Goal: Check status: Check status

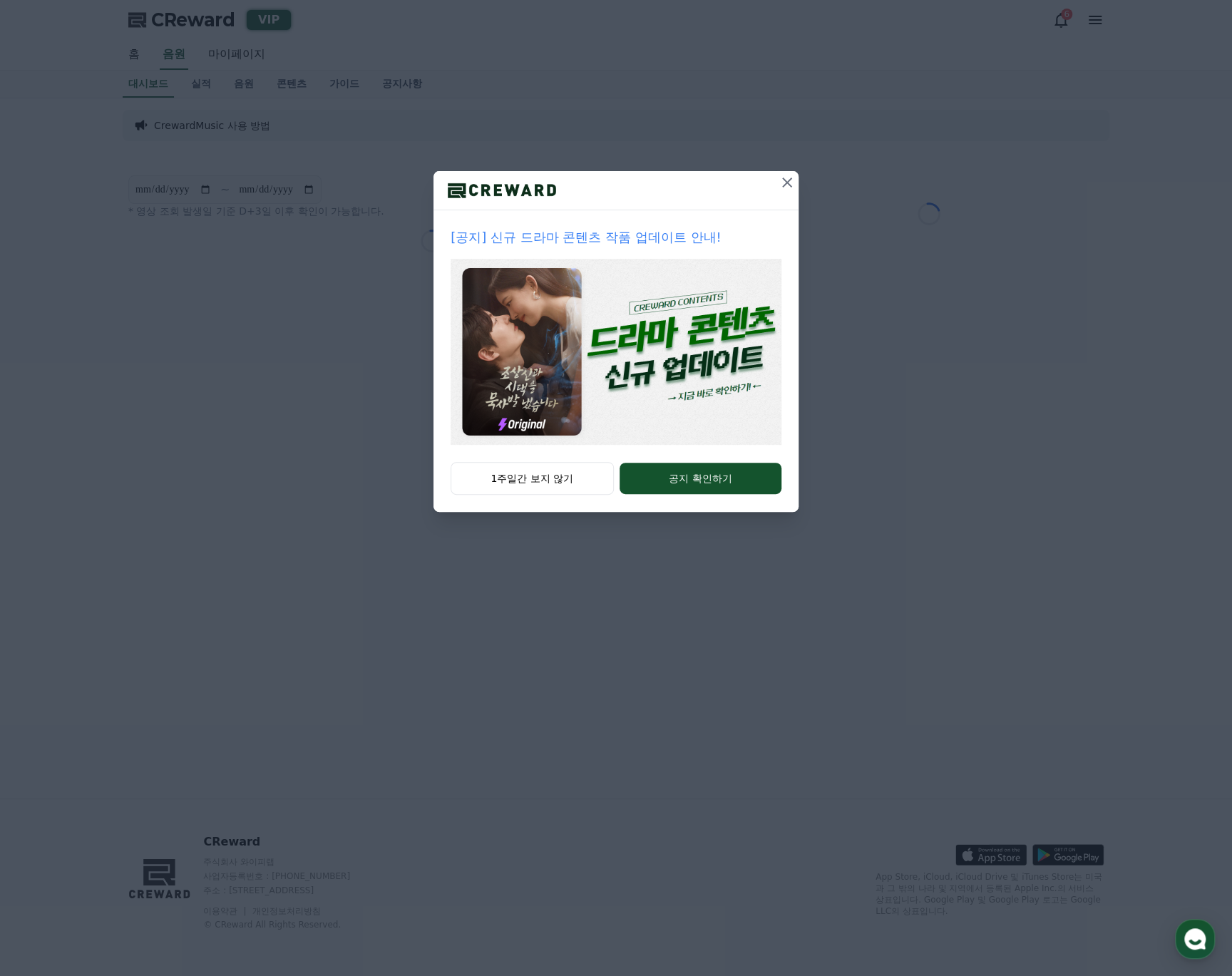
click at [789, 183] on icon at bounding box center [787, 182] width 17 height 17
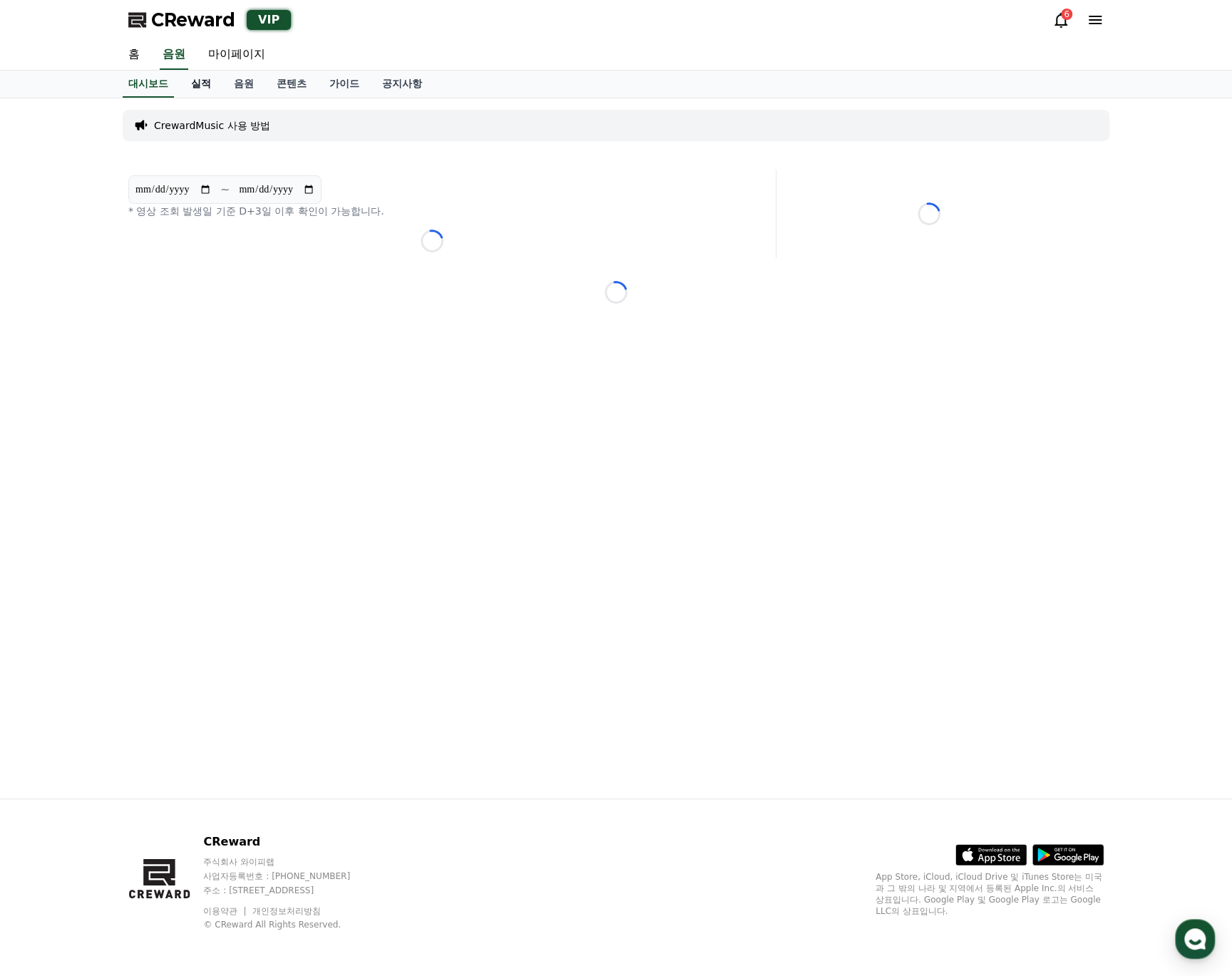
click at [219, 83] on link "실적" at bounding box center [202, 85] width 43 height 28
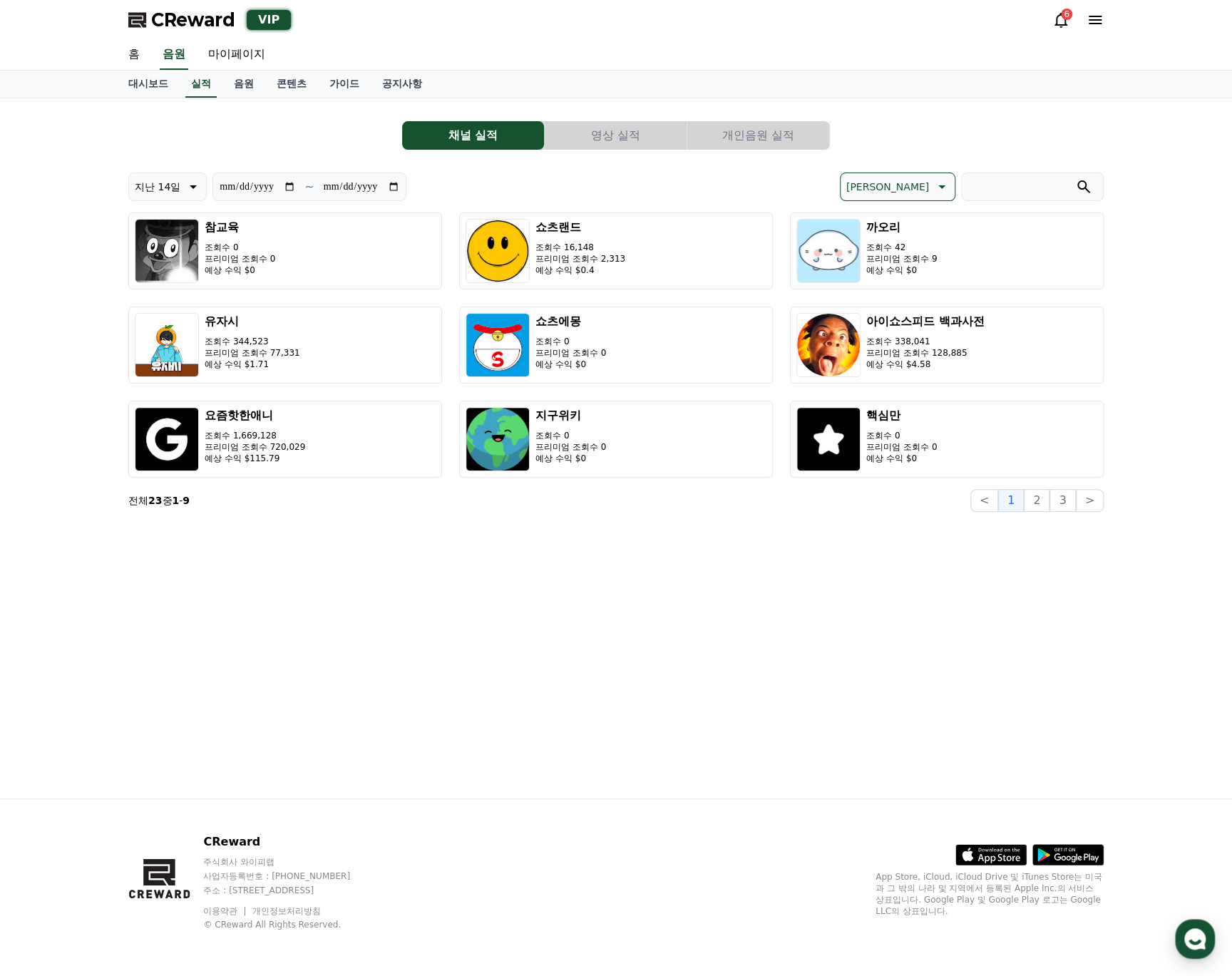
click at [136, 53] on link "홈" at bounding box center [134, 55] width 34 height 29
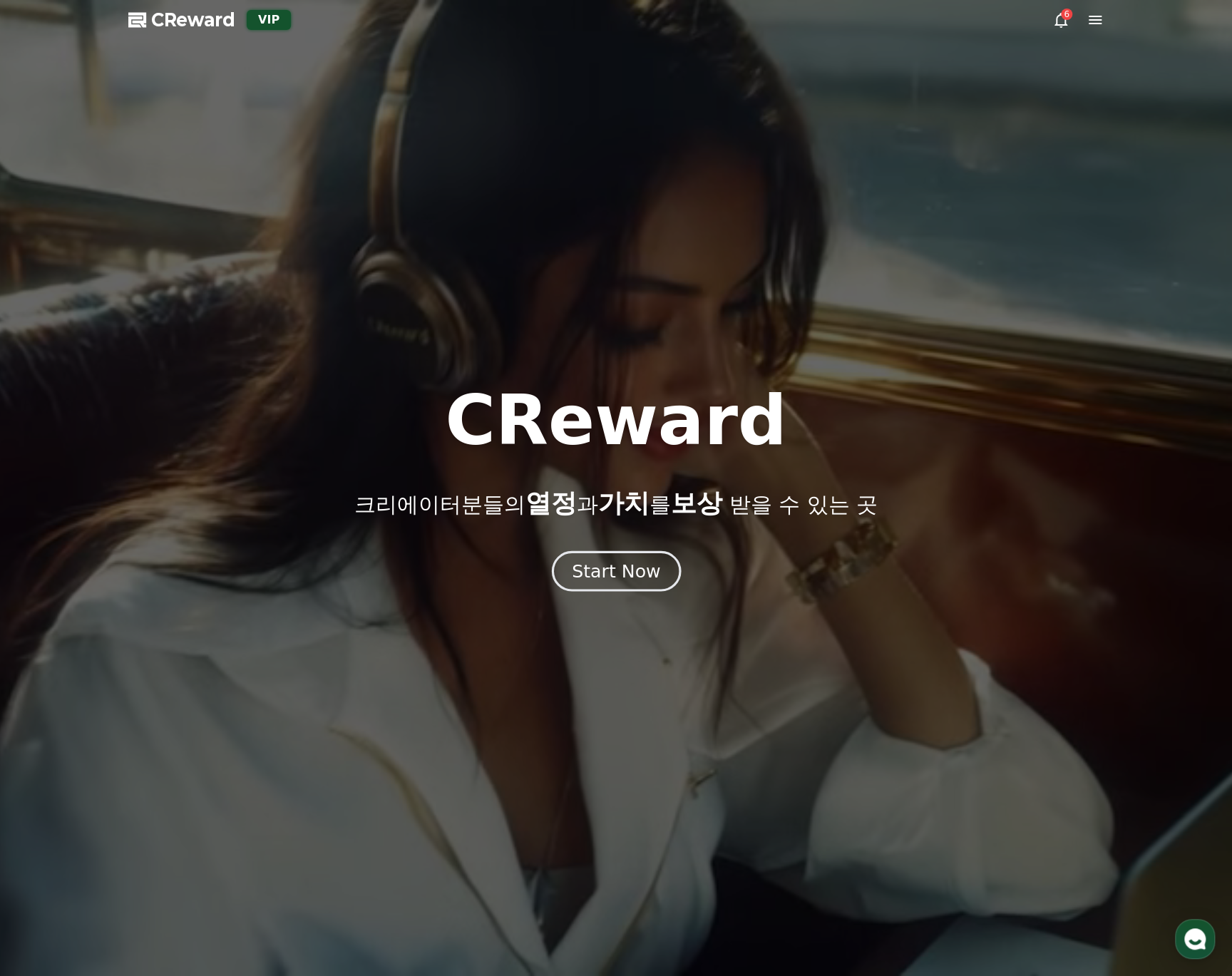
drag, startPoint x: 588, startPoint y: 551, endPoint x: 595, endPoint y: 558, distance: 9.9
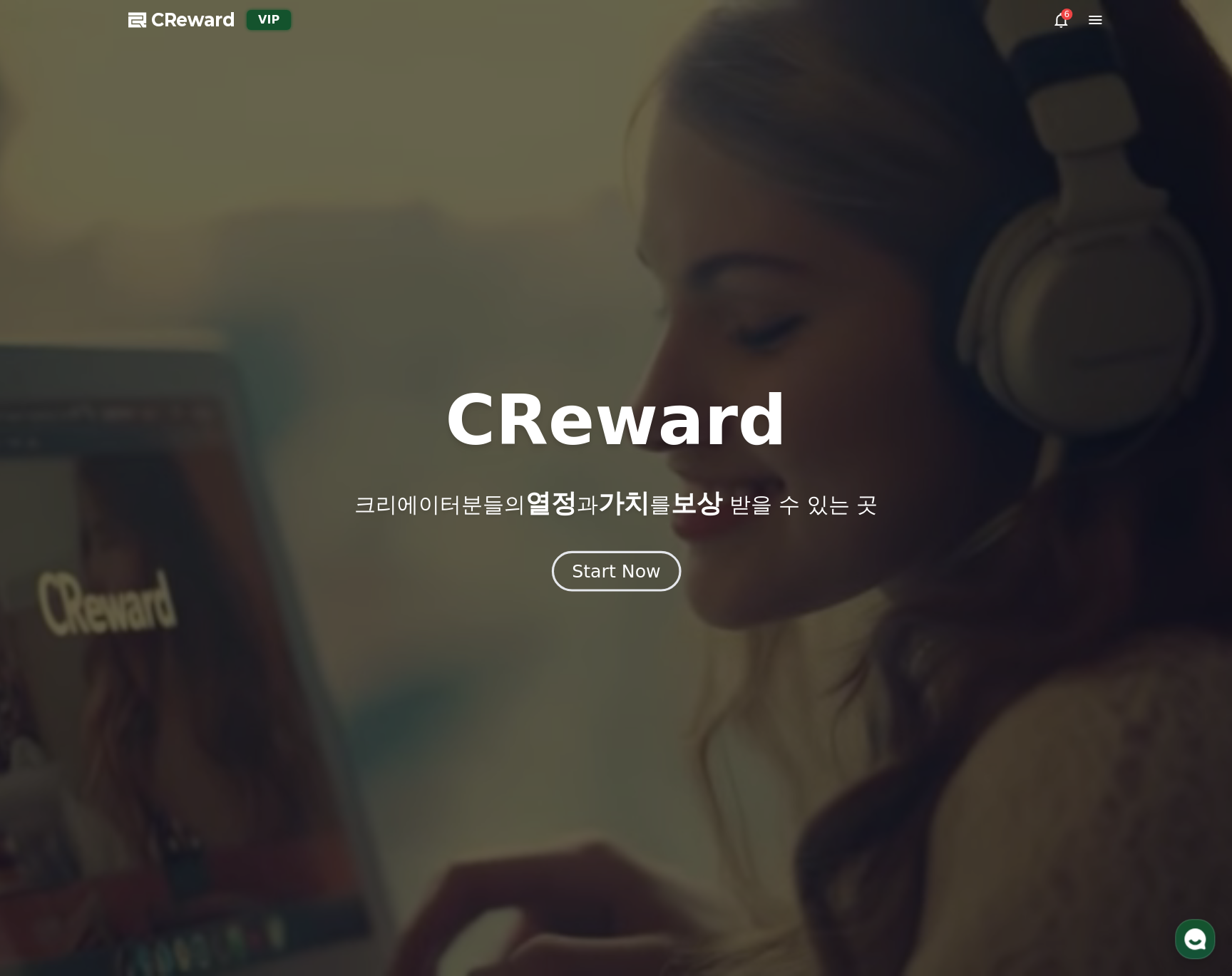
click at [589, 551] on div "CReward 크리에이터분들의 열정 과 가치 를 보상 받을 수 있는 곳 Start Now" at bounding box center [616, 488] width 1232 height 203
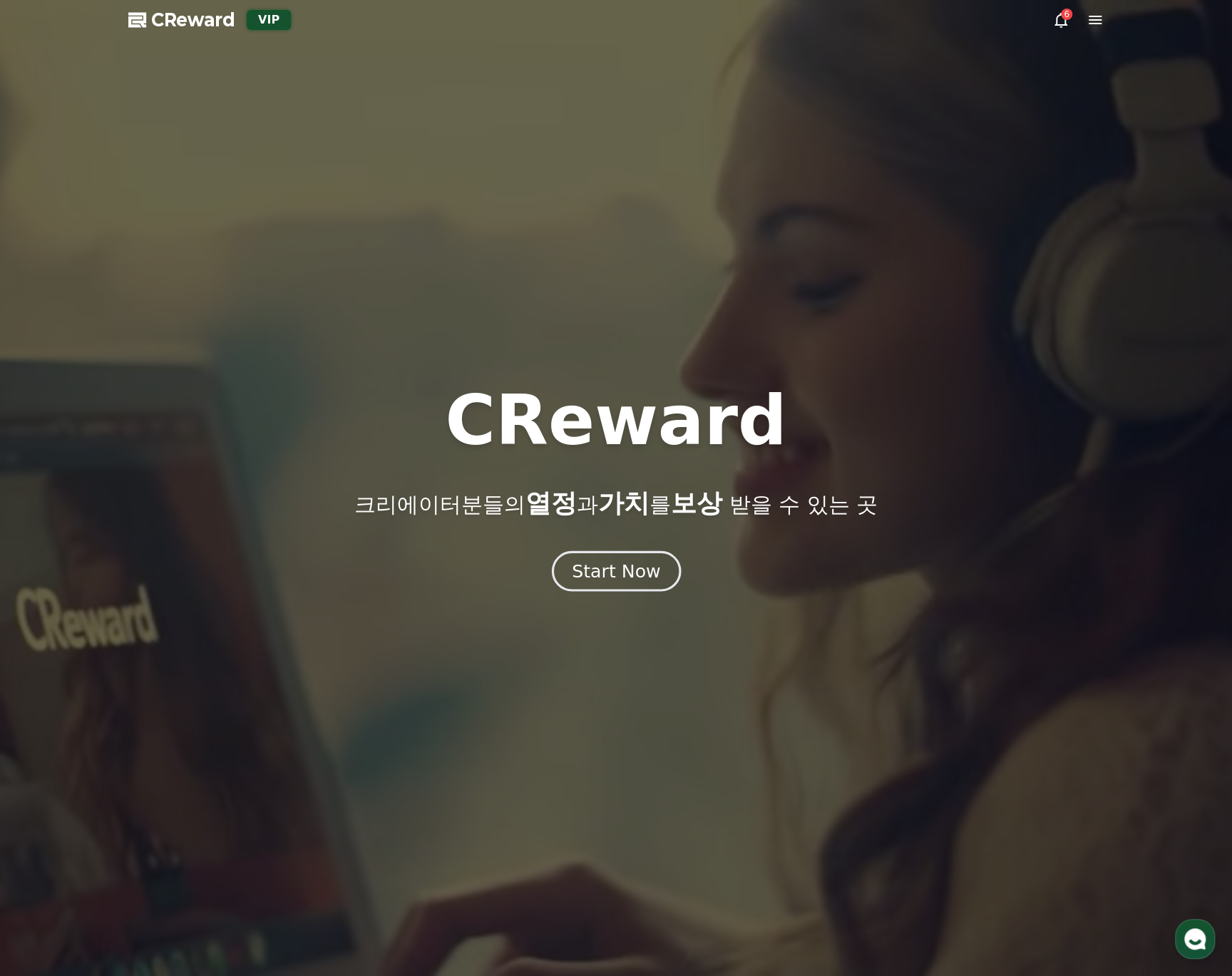
click at [596, 559] on div "Start Now" at bounding box center [616, 571] width 88 height 25
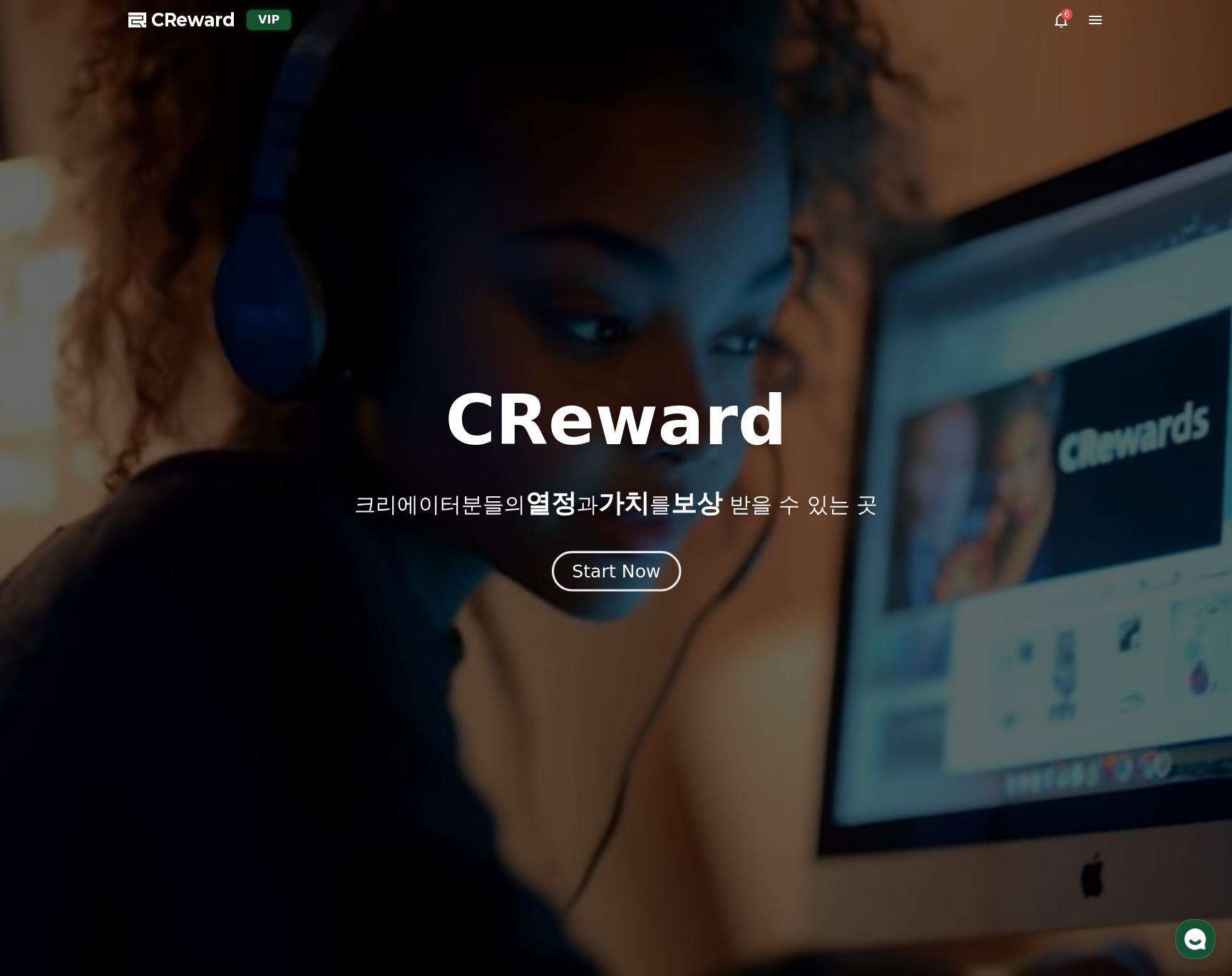
click at [611, 581] on div "Start Now" at bounding box center [616, 571] width 88 height 25
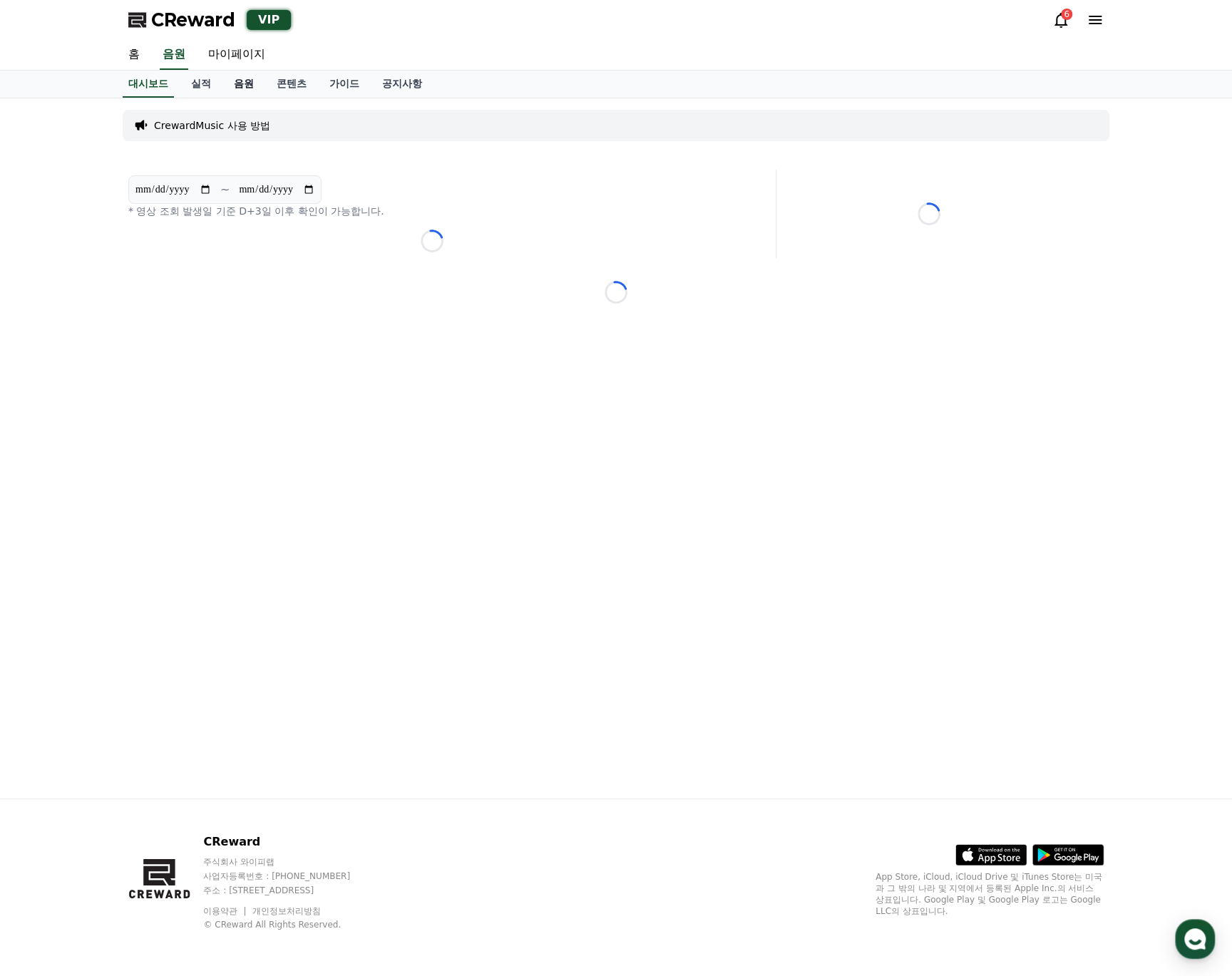
click at [235, 82] on link "음원" at bounding box center [244, 85] width 43 height 28
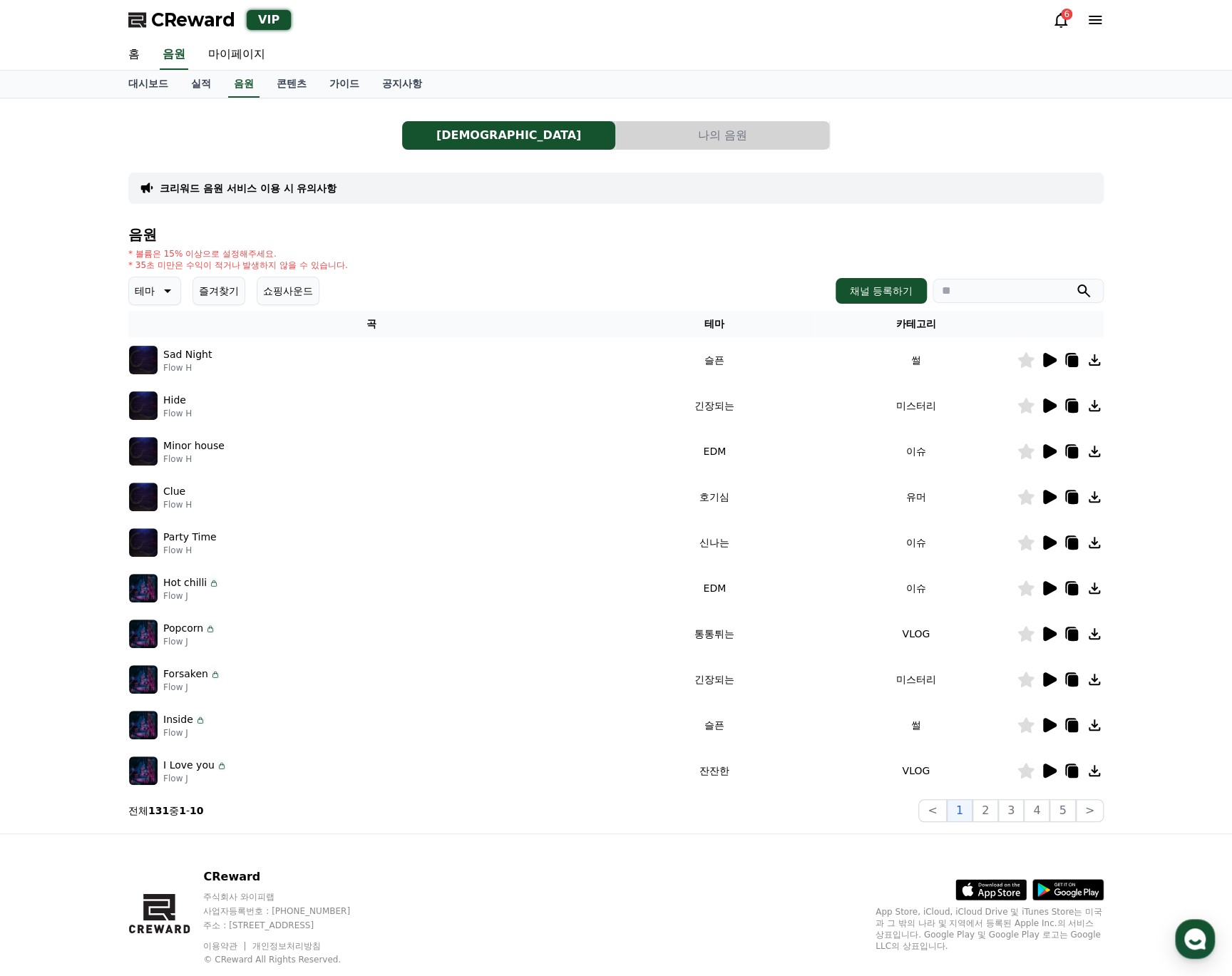
click at [811, 139] on button "나의 음원" at bounding box center [723, 135] width 213 height 29
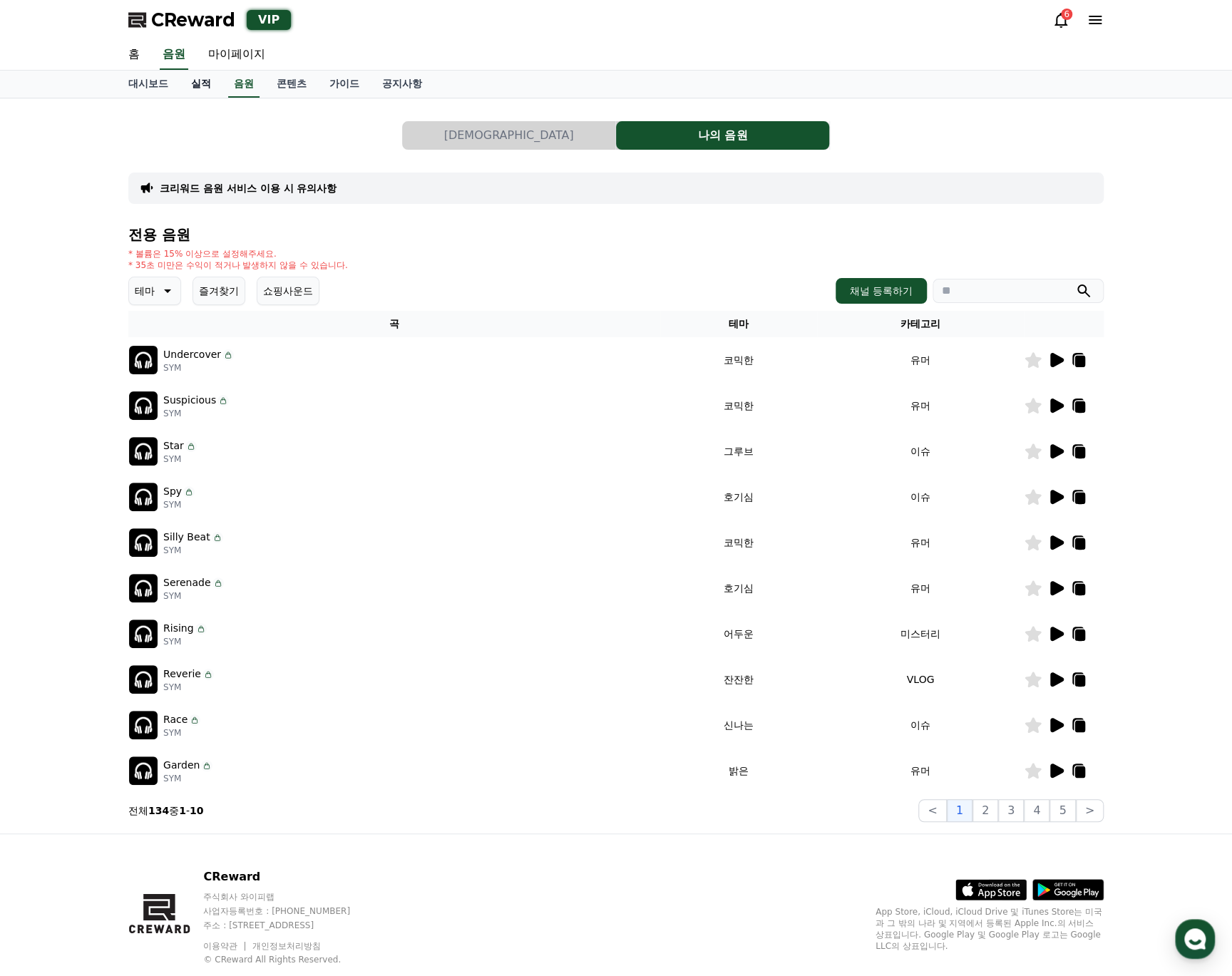
click at [194, 89] on link "실적" at bounding box center [202, 85] width 43 height 28
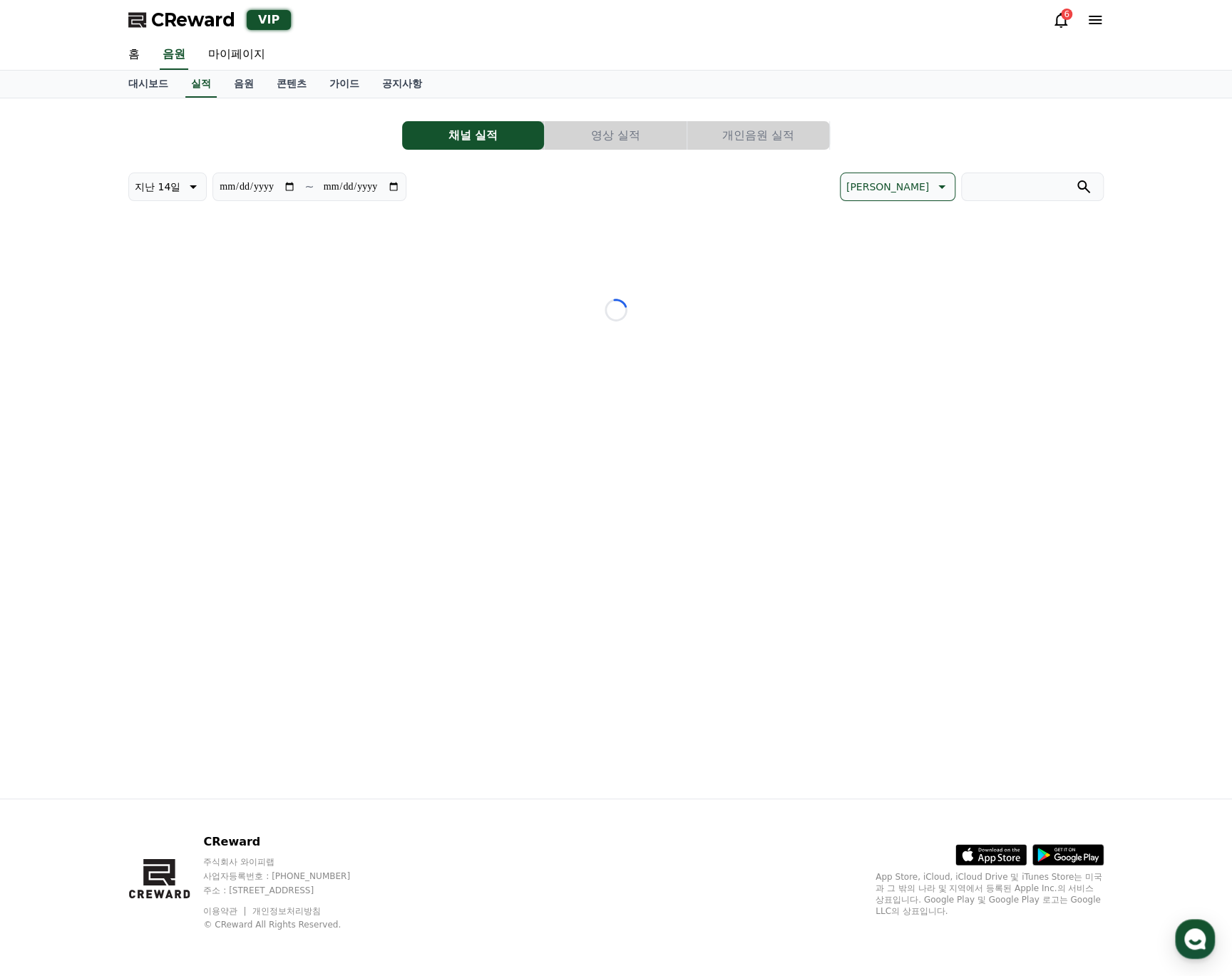
click at [762, 141] on button "개인음원 실적" at bounding box center [758, 135] width 142 height 29
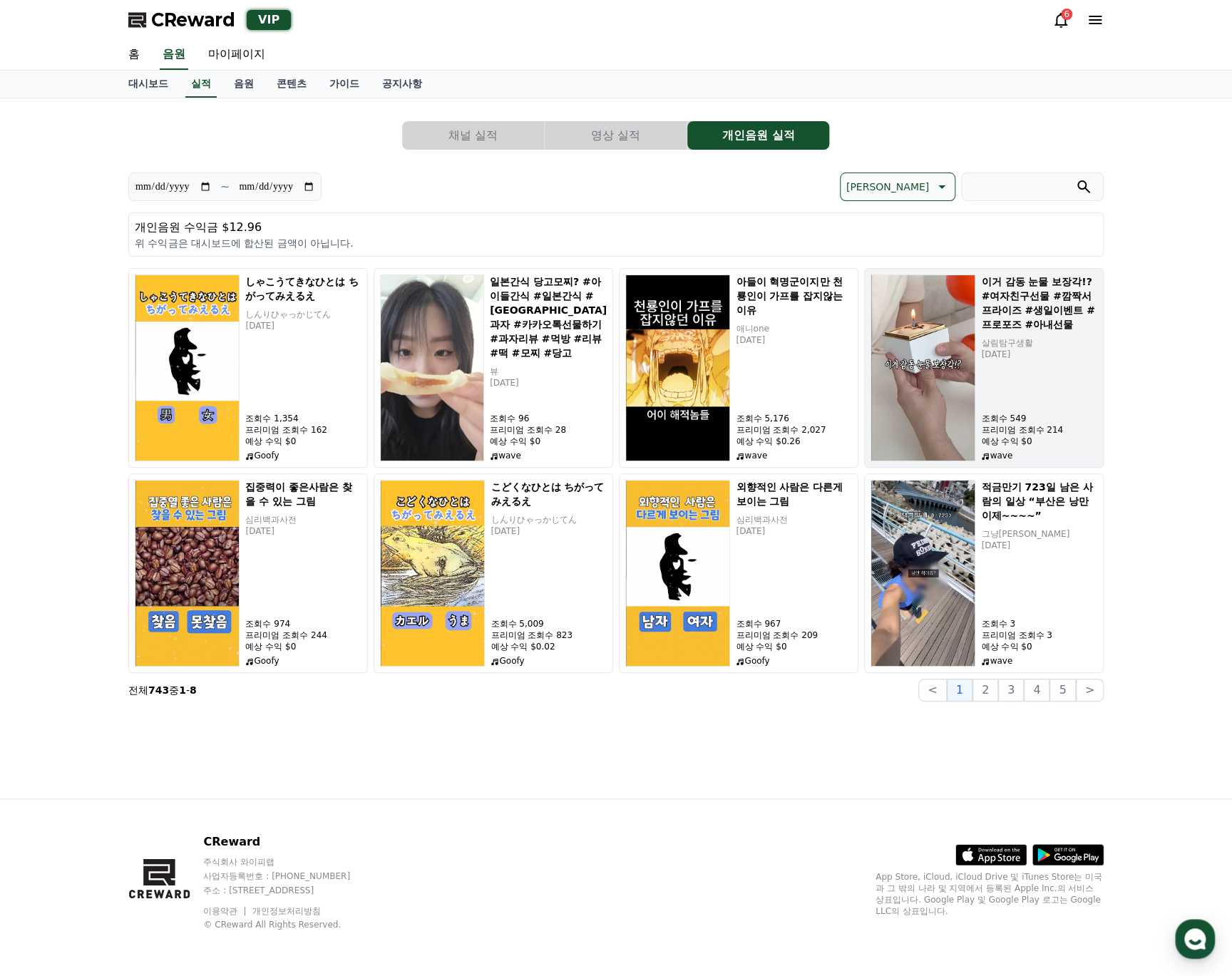
click at [1055, 420] on p "조회수 549" at bounding box center [1039, 419] width 116 height 12
